Goal: Contribute content: Contribute content

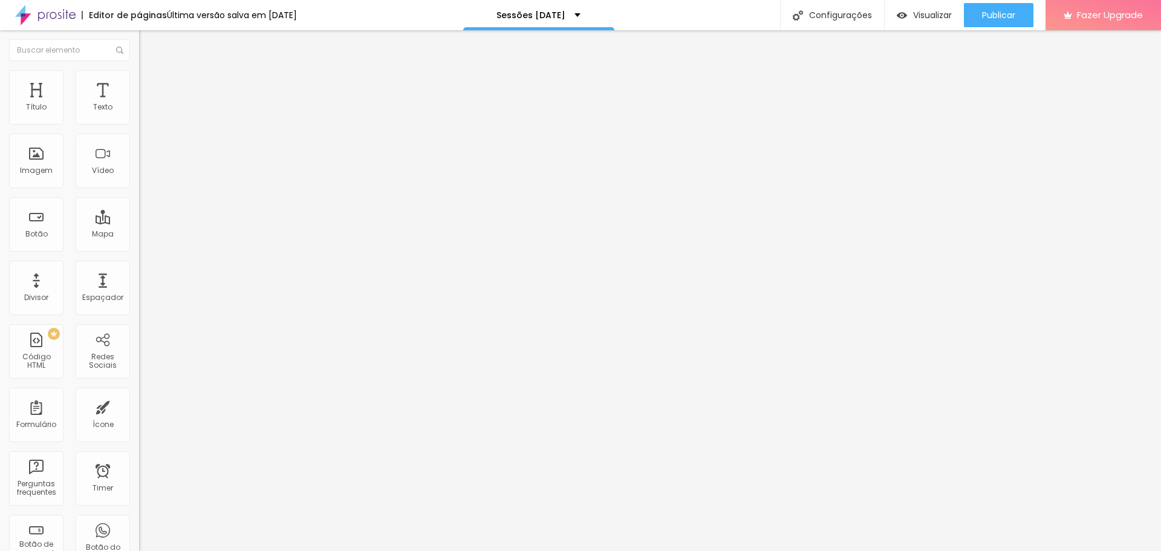
click at [139, 104] on span "Trocar imagem" at bounding box center [172, 99] width 66 height 10
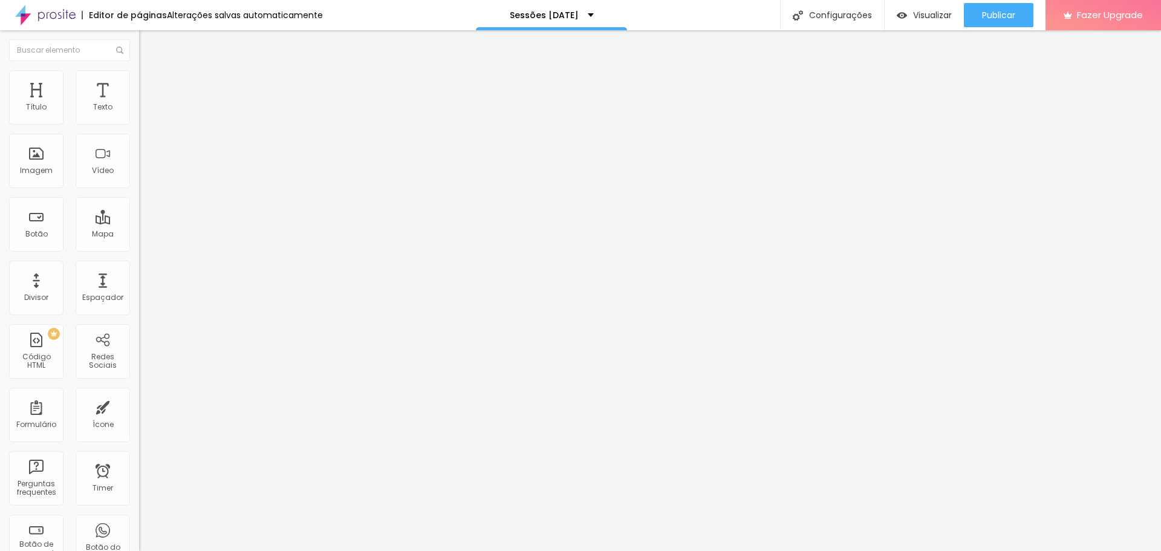
click at [139, 104] on span "Trocar imagem" at bounding box center [172, 99] width 66 height 10
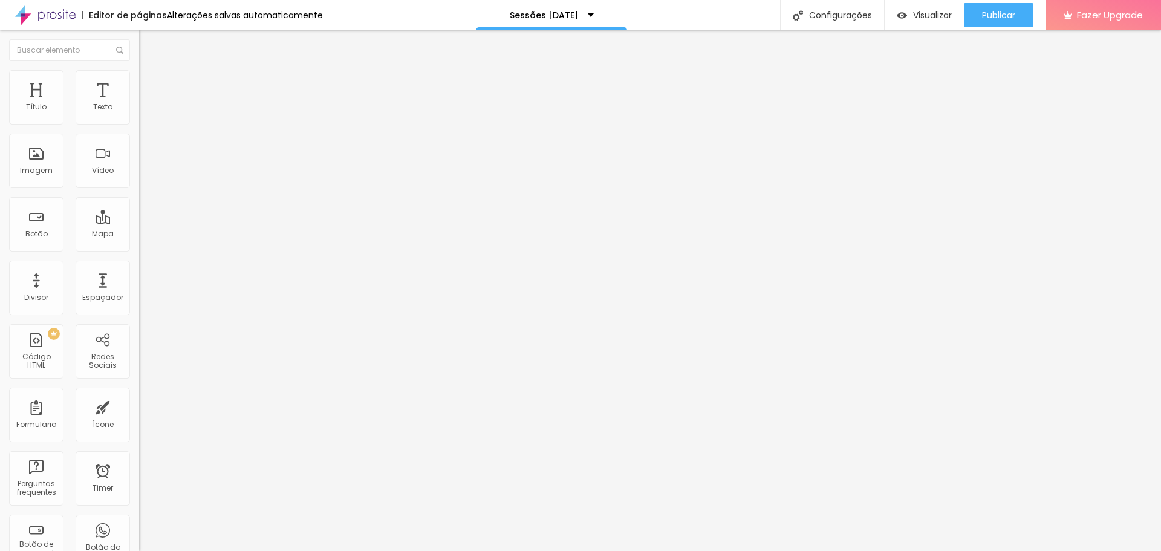
click at [139, 104] on span "Trocar imagem" at bounding box center [172, 99] width 66 height 10
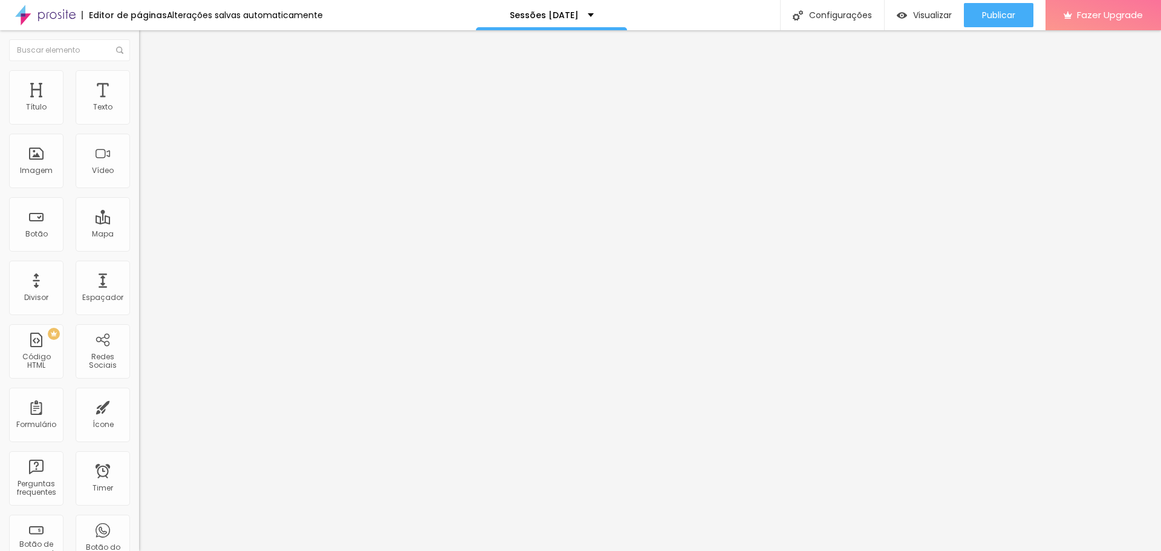
click at [139, 104] on span "Trocar imagem" at bounding box center [172, 99] width 66 height 10
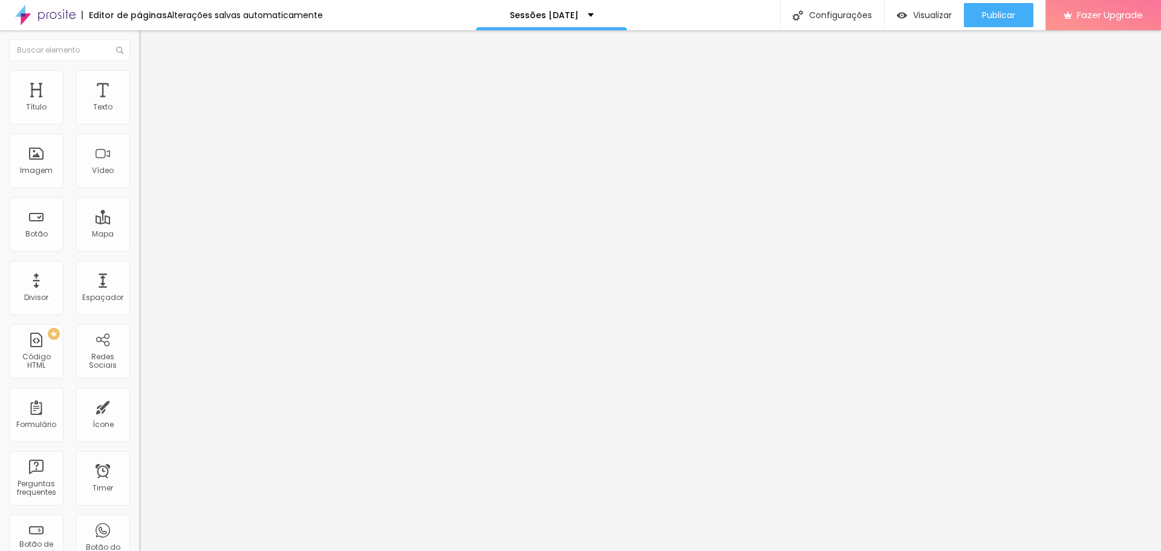
click at [139, 189] on span "Original" at bounding box center [153, 184] width 29 height 10
click at [139, 211] on span "Quadrado" at bounding box center [158, 206] width 39 height 10
click at [139, 204] on span "Padrão" at bounding box center [152, 198] width 27 height 10
click at [139, 103] on div "Trocar imagem" at bounding box center [208, 98] width 139 height 8
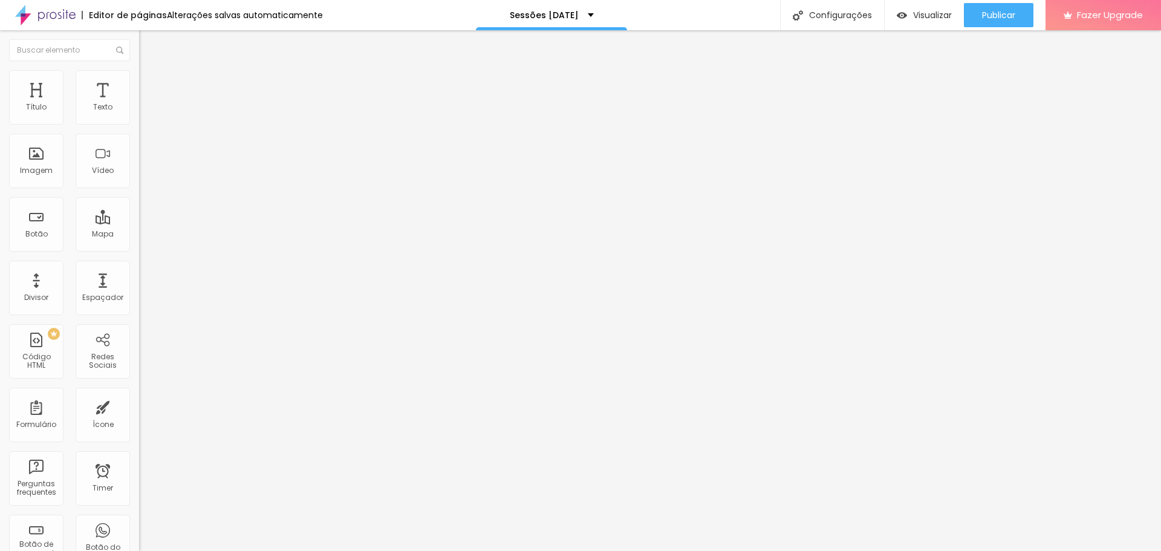
click at [139, 104] on span "Trocar imagem" at bounding box center [172, 99] width 66 height 10
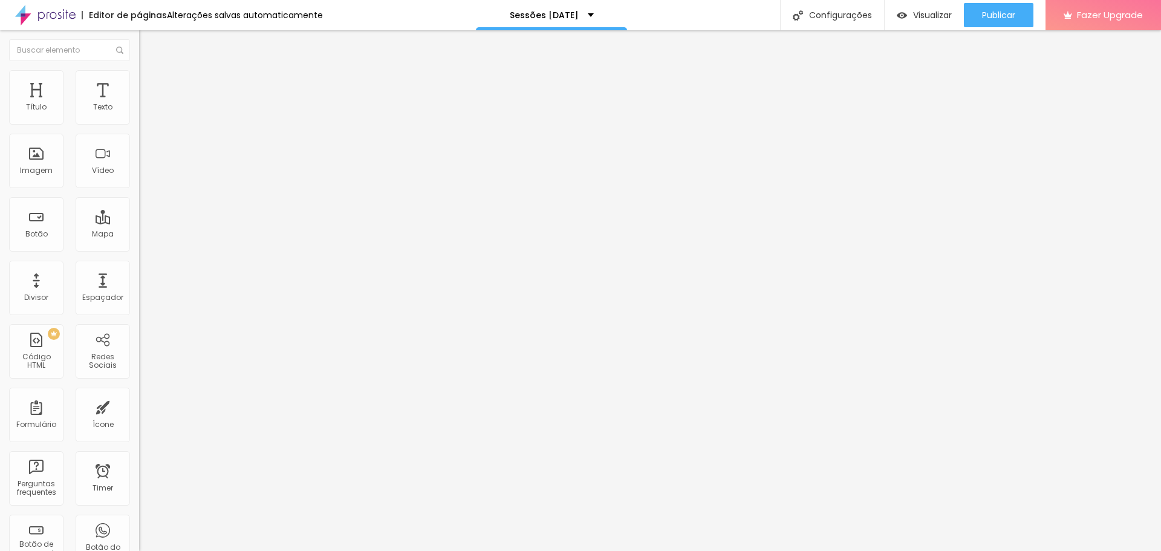
click at [139, 104] on span "Trocar imagem" at bounding box center [172, 99] width 66 height 10
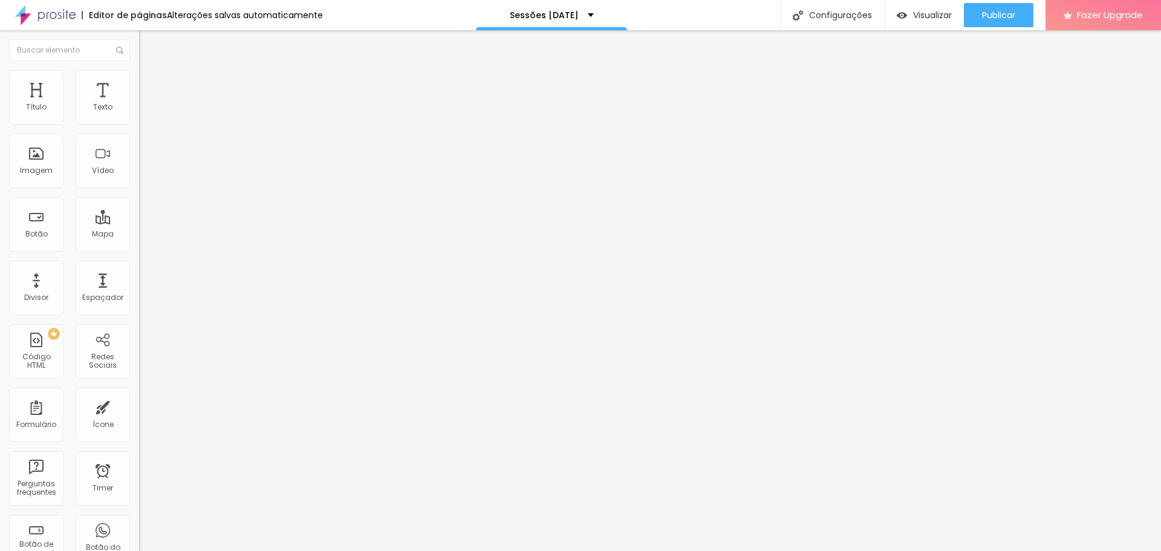
click at [139, 104] on span "Trocar imagem" at bounding box center [172, 99] width 66 height 10
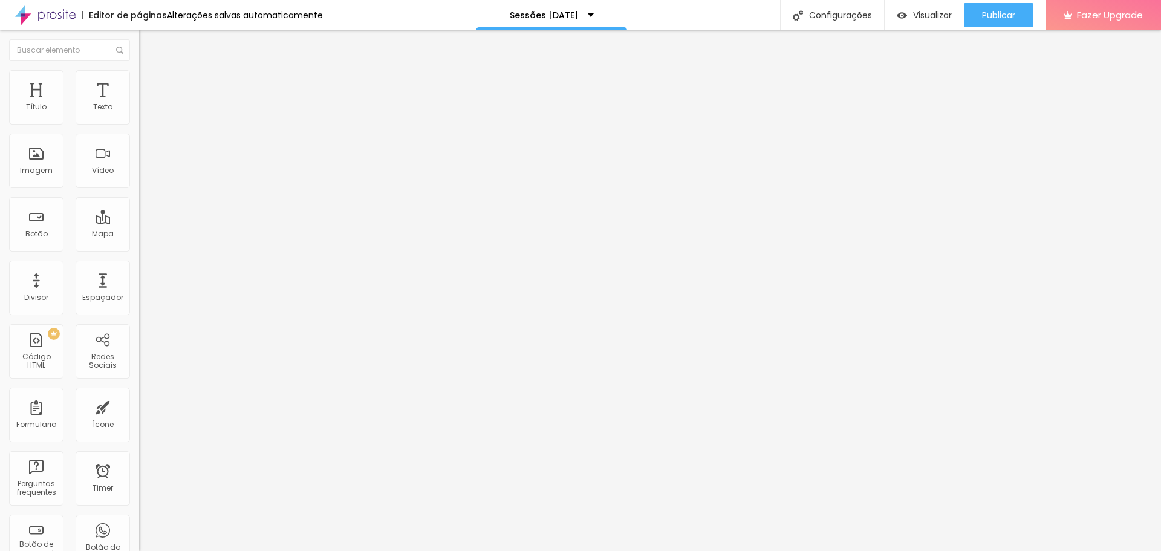
click at [139, 104] on span "Trocar imagem" at bounding box center [172, 99] width 66 height 10
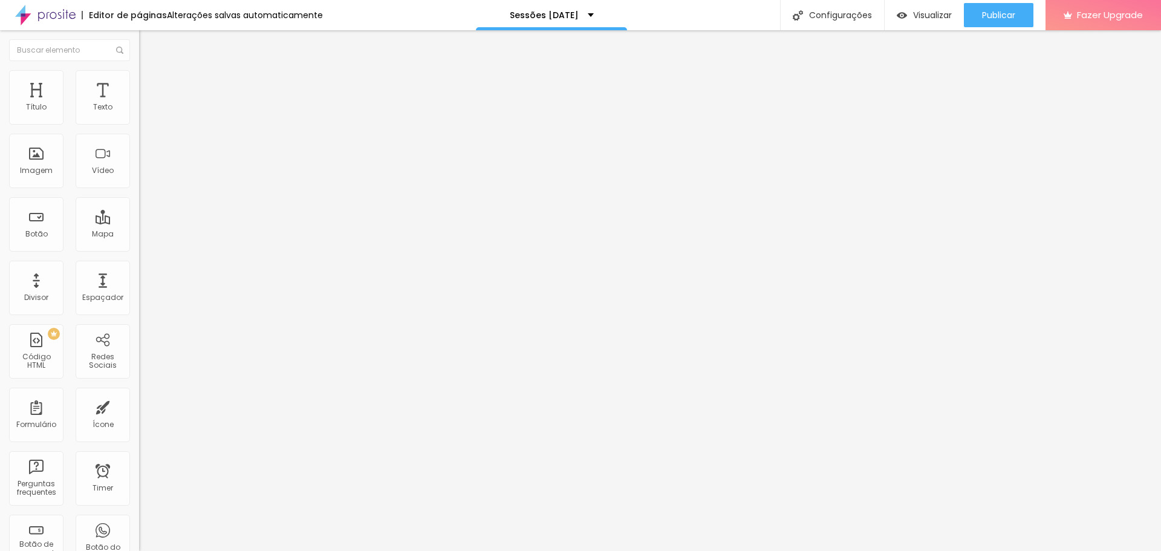
click at [139, 189] on span "4:3 Padrão" at bounding box center [159, 184] width 40 height 10
click at [139, 215] on span "Quadrado" at bounding box center [158, 210] width 39 height 10
click at [139, 196] on span "Cinema" at bounding box center [154, 191] width 30 height 10
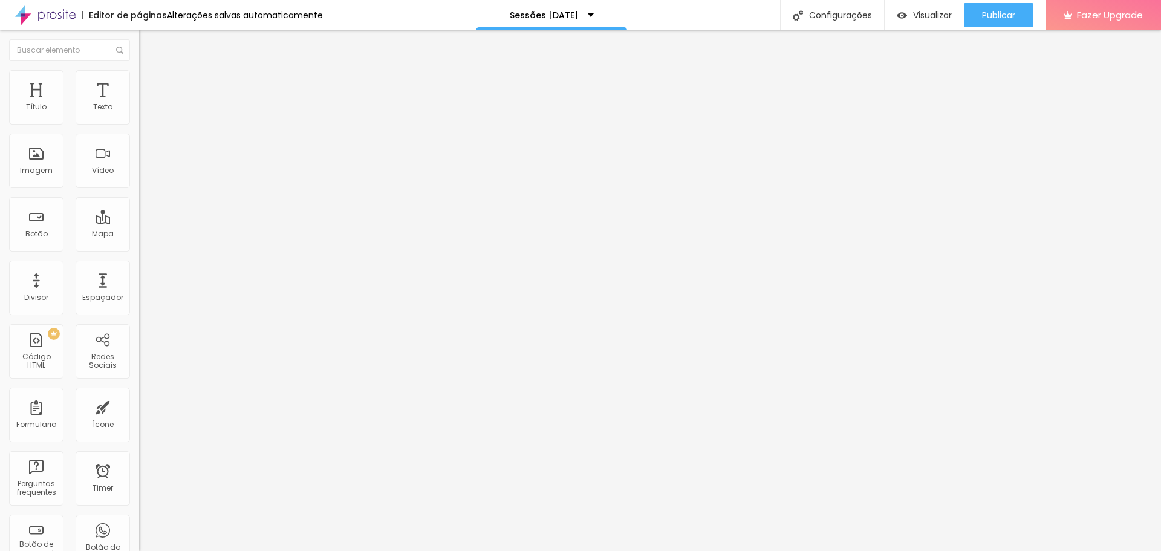
click at [139, 208] on span "Padrão" at bounding box center [152, 203] width 27 height 10
click at [139, 104] on span "Trocar imagem" at bounding box center [172, 99] width 66 height 10
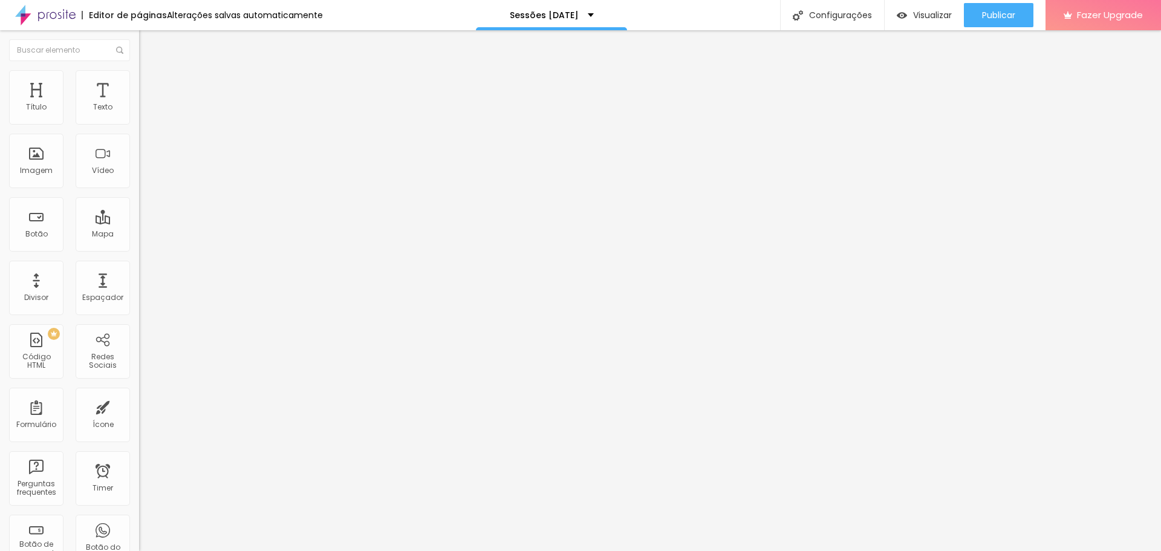
click at [139, 104] on span "Trocar imagem" at bounding box center [172, 99] width 66 height 10
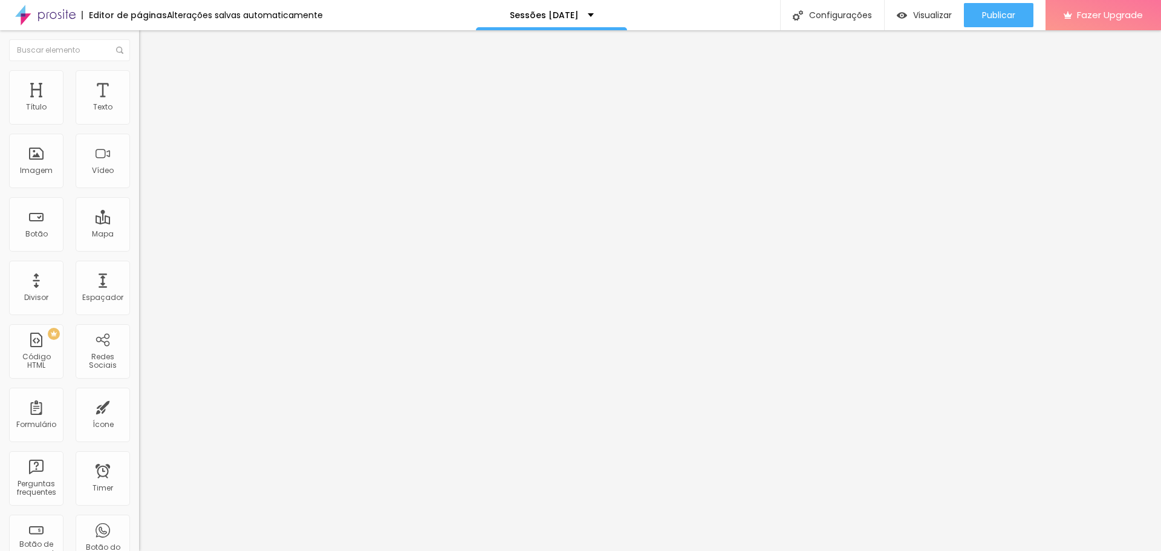
scroll to position [0, 0]
click at [139, 104] on span "Trocar imagem" at bounding box center [172, 99] width 66 height 10
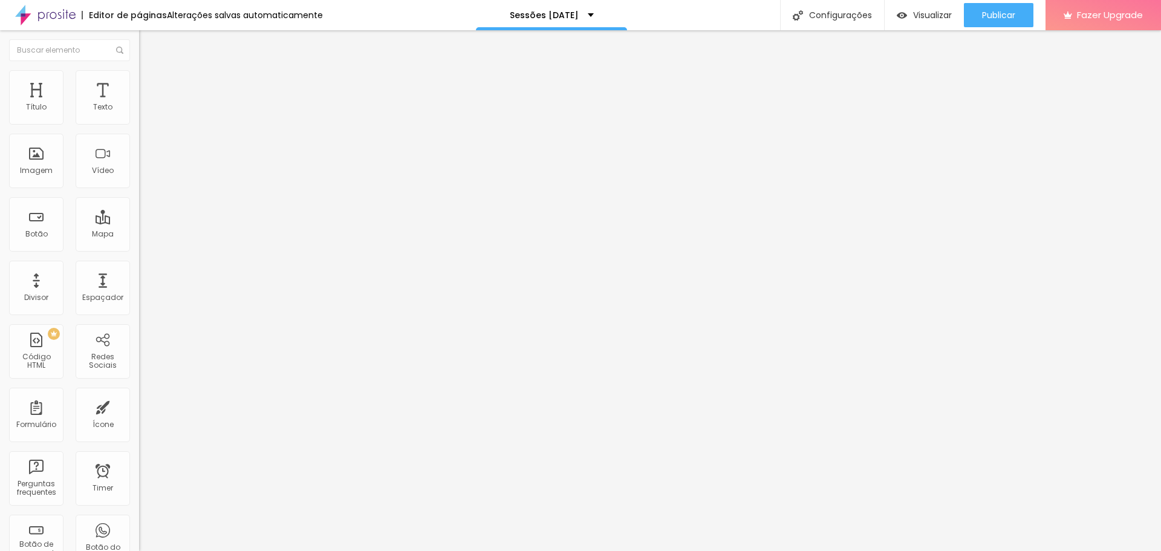
click at [139, 104] on span "Trocar imagem" at bounding box center [172, 99] width 66 height 10
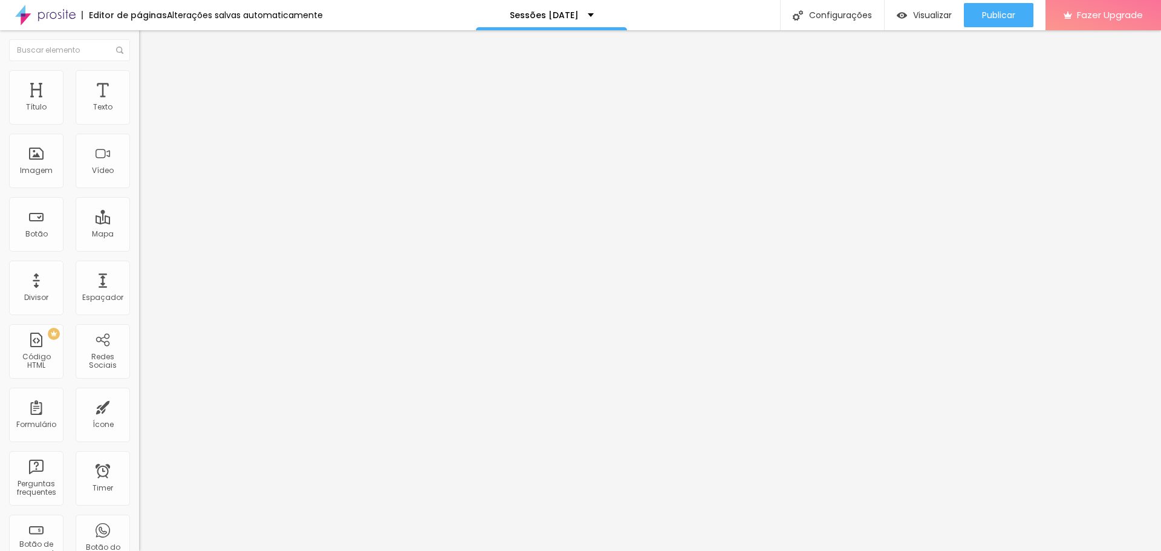
click at [139, 104] on span "Trocar imagem" at bounding box center [172, 99] width 66 height 10
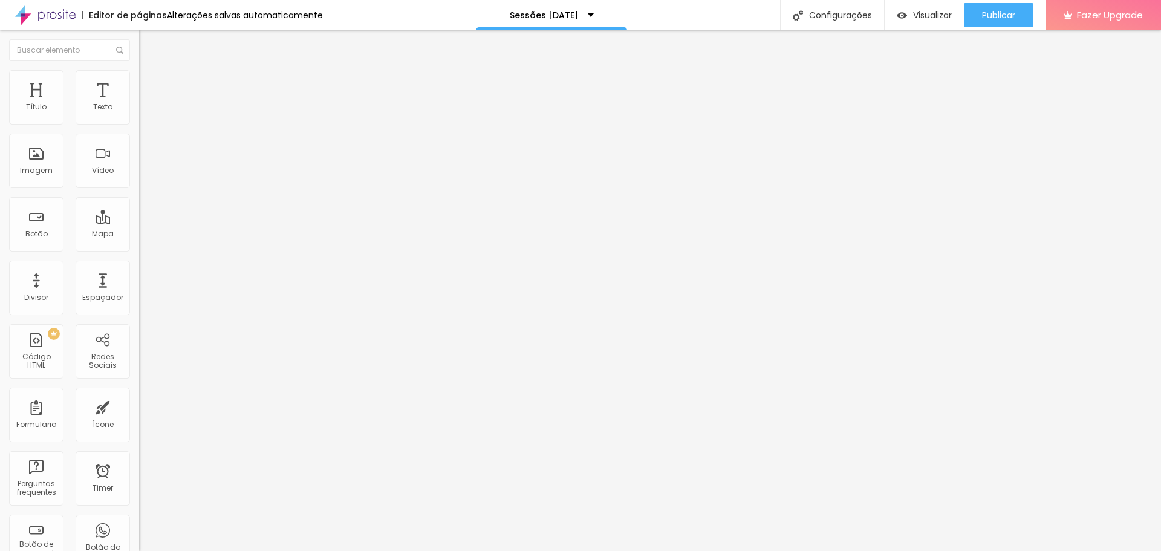
click at [139, 104] on span "Trocar imagem" at bounding box center [172, 99] width 66 height 10
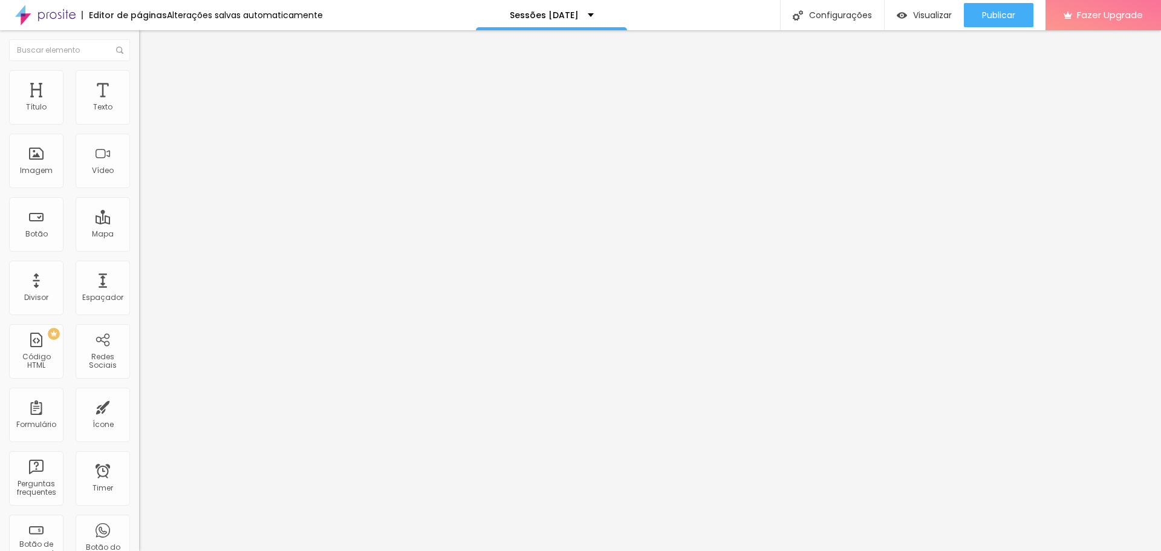
click at [139, 104] on span "Trocar imagem" at bounding box center [172, 99] width 66 height 10
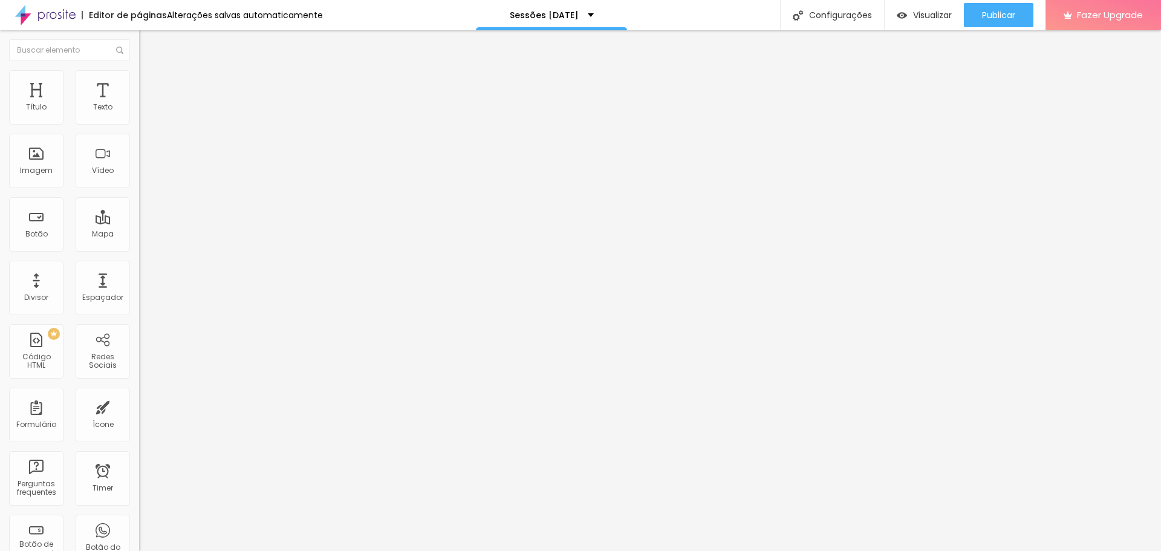
click at [139, 104] on span "Trocar imagem" at bounding box center [172, 99] width 66 height 10
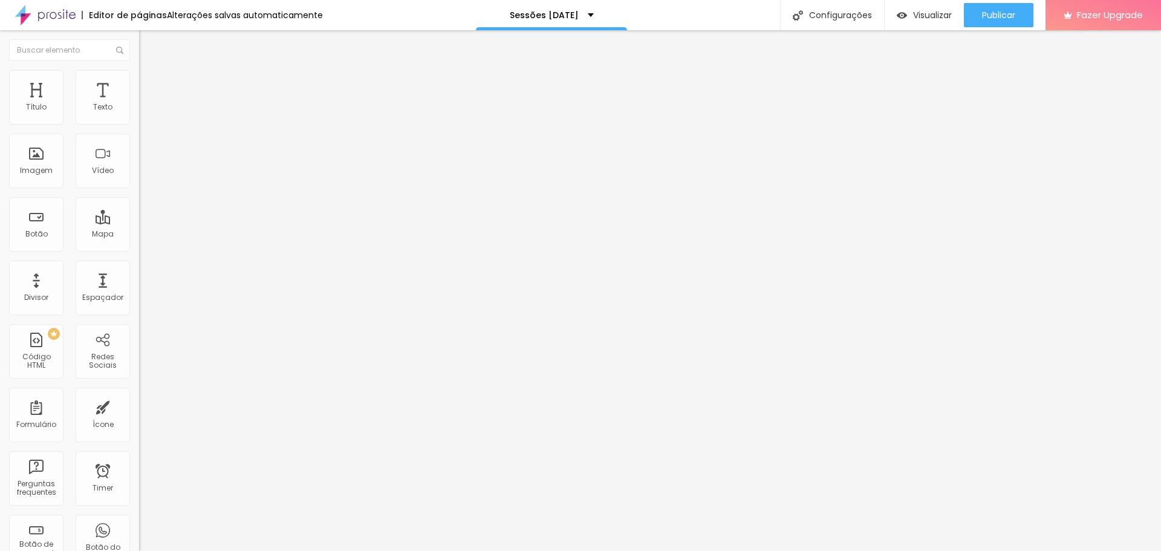
click at [139, 104] on span "Trocar imagem" at bounding box center [172, 99] width 66 height 10
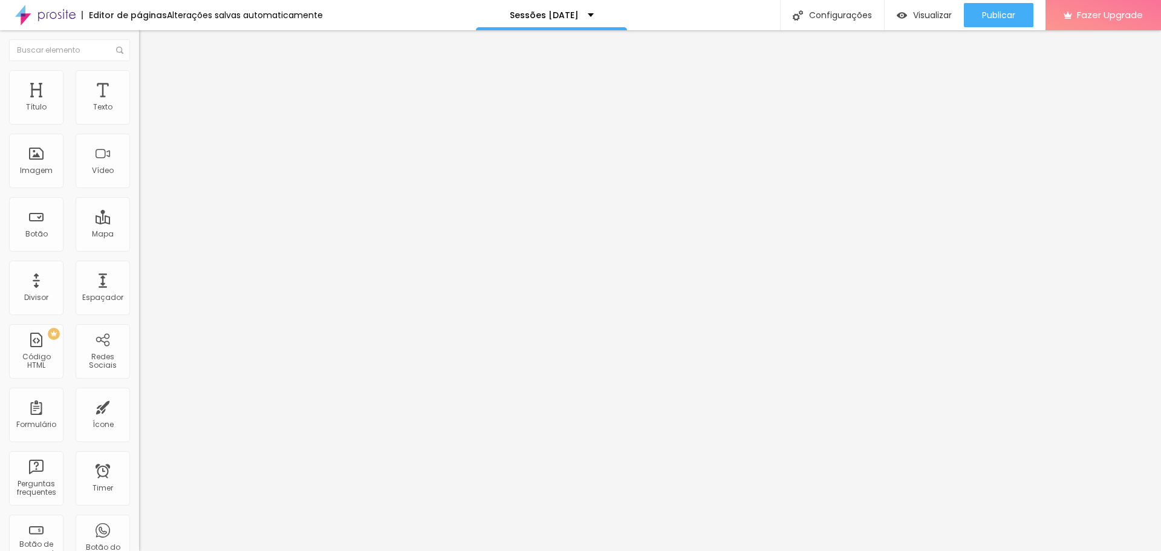
click at [992, 13] on span "Publicar" at bounding box center [998, 15] width 33 height 10
click at [139, 104] on span "Trocar imagem" at bounding box center [172, 99] width 66 height 10
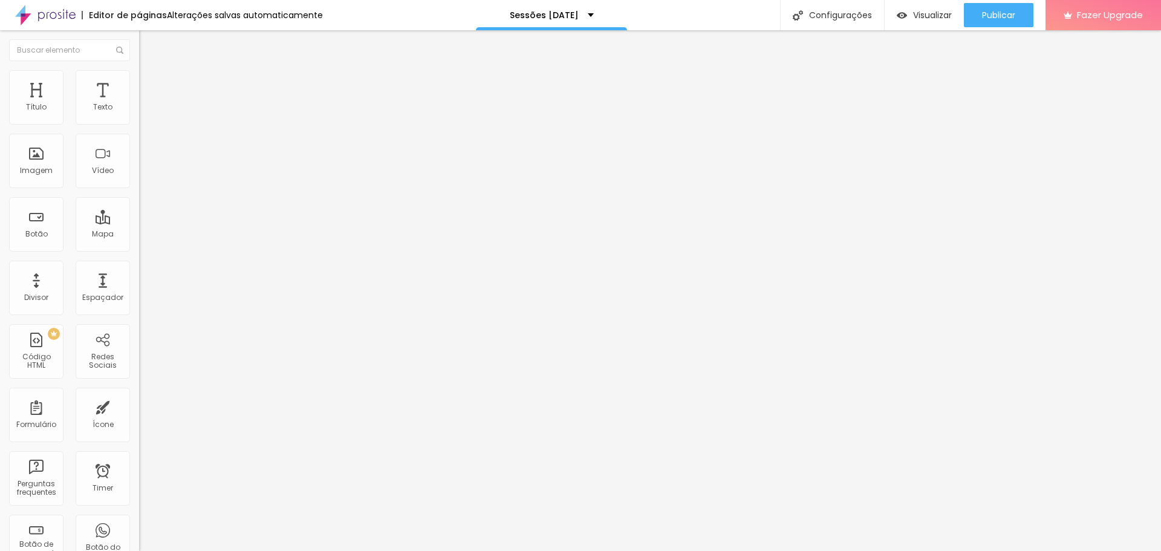
click at [139, 104] on span "Trocar imagem" at bounding box center [172, 99] width 66 height 10
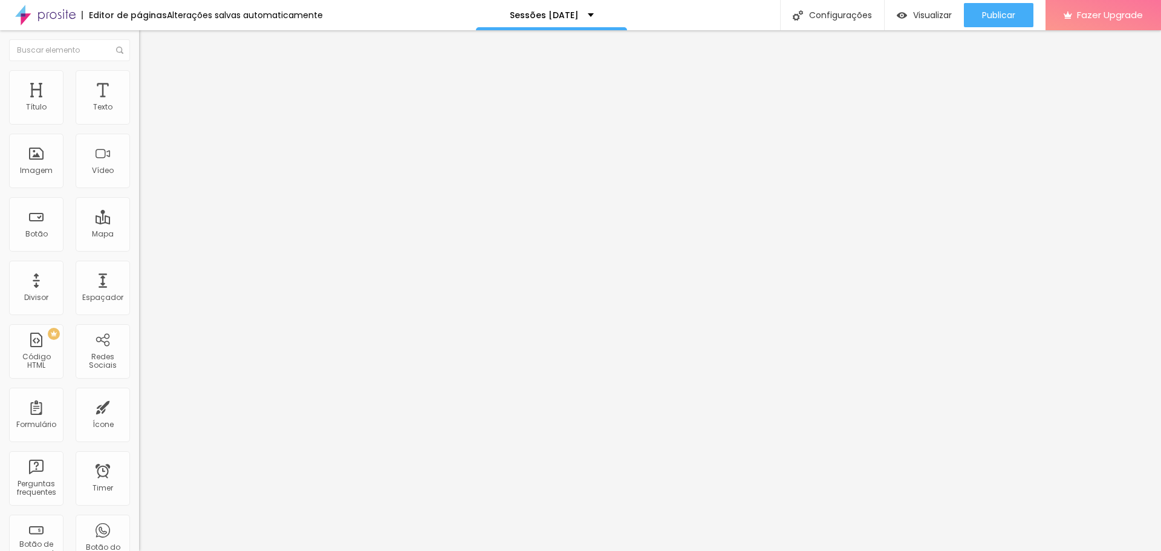
click at [999, 19] on span "Publicar" at bounding box center [998, 15] width 33 height 10
